Goal: Information Seeking & Learning: Learn about a topic

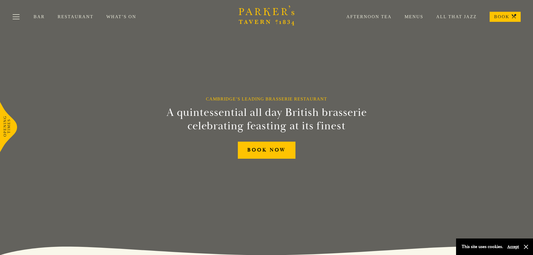
click at [417, 16] on link "Menus" at bounding box center [408, 17] width 32 height 6
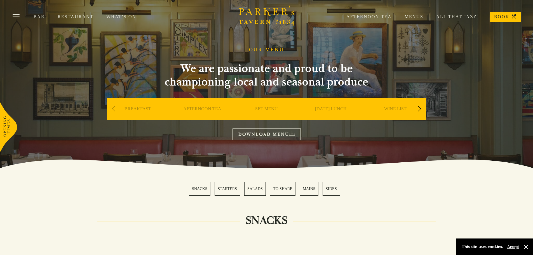
click at [420, 109] on div "Next slide" at bounding box center [420, 109] width 8 height 12
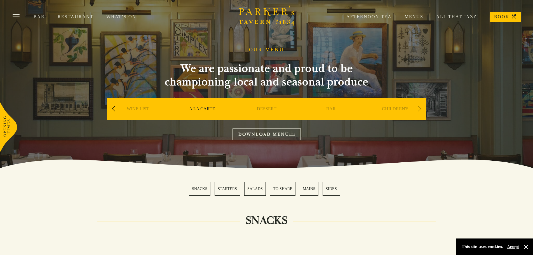
click at [420, 109] on div "Next slide" at bounding box center [420, 109] width 8 height 12
click at [115, 110] on div "Previous slide" at bounding box center [114, 109] width 8 height 12
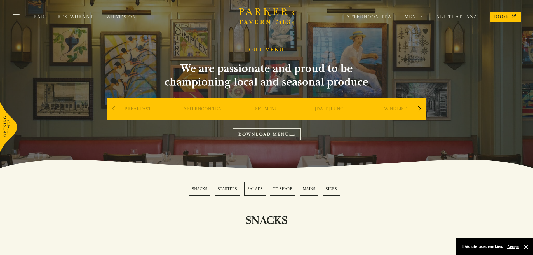
click at [115, 110] on div "Previous slide" at bounding box center [114, 109] width 8 height 12
